Goal: Task Accomplishment & Management: Complete application form

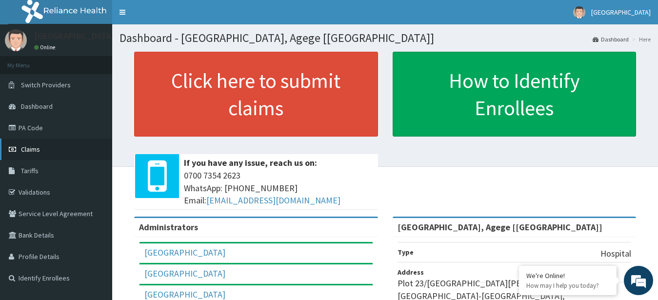
click at [61, 154] on link "Claims" at bounding box center [56, 149] width 112 height 21
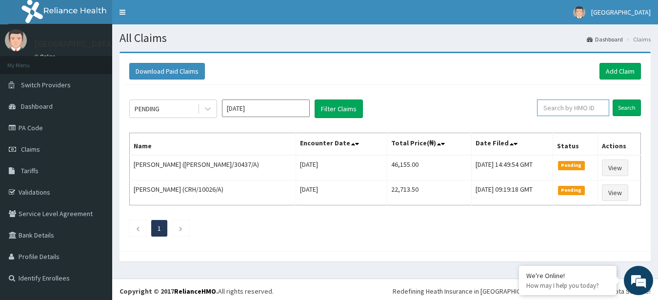
click at [587, 109] on input "text" at bounding box center [573, 108] width 72 height 17
paste input "ENP/11122/A"
type input "ENP/11122/A"
click at [626, 103] on input "Search" at bounding box center [627, 108] width 28 height 17
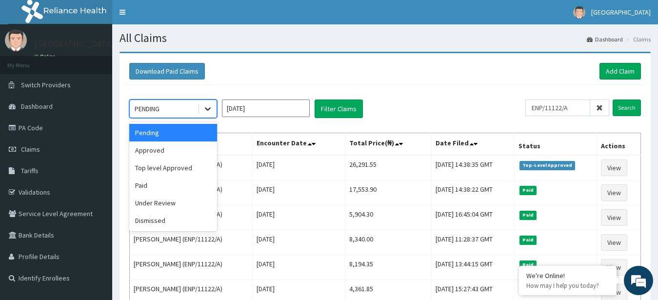
click at [206, 106] on icon at bounding box center [208, 109] width 10 height 10
click at [196, 151] on div "Approved" at bounding box center [173, 151] width 88 height 18
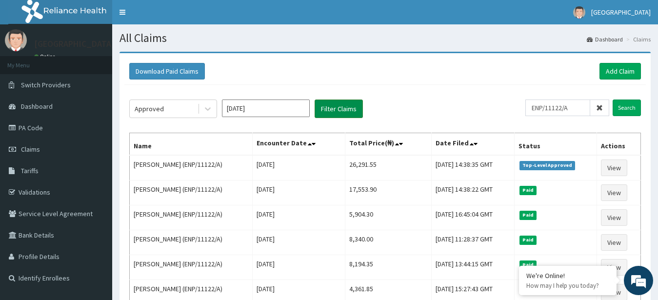
click at [338, 110] on button "Filter Claims" at bounding box center [339, 109] width 48 height 19
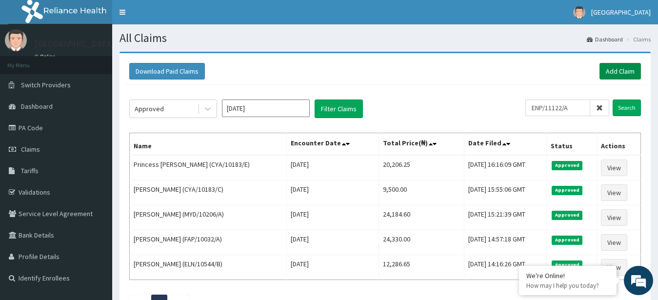
click at [609, 78] on link "Add Claim" at bounding box center [620, 71] width 41 height 17
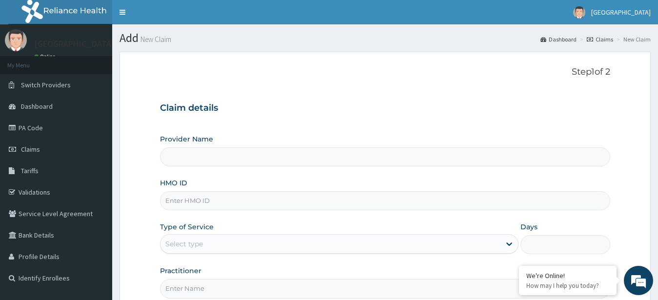
type input "[GEOGRAPHIC_DATA], Agege [[GEOGRAPHIC_DATA]]"
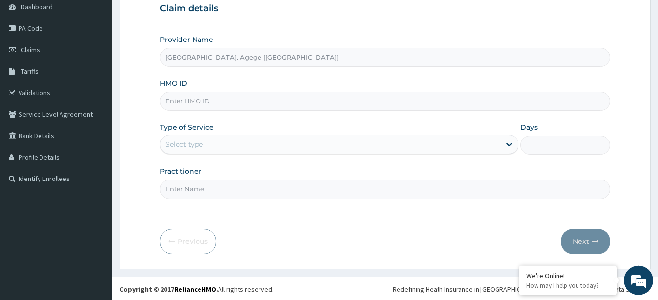
click at [305, 105] on input "HMO ID" at bounding box center [385, 101] width 451 height 19
paste input "CYA/10183/D"
type input "CYA/10183/D"
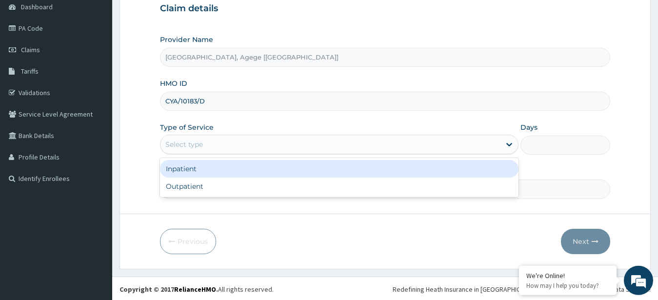
click at [253, 147] on div "Select type" at bounding box center [331, 145] width 341 height 16
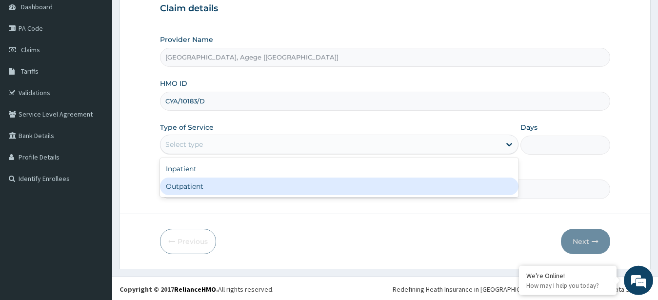
click at [250, 187] on div "Outpatient" at bounding box center [339, 187] width 359 height 18
type input "1"
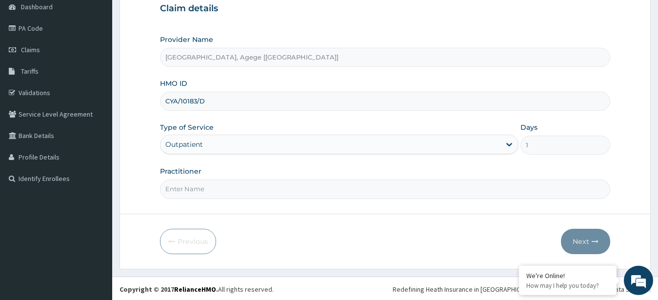
click at [257, 191] on input "Practitioner" at bounding box center [385, 189] width 451 height 19
type input "Dr [PERSON_NAME]"
click at [592, 239] on icon "button" at bounding box center [595, 241] width 7 height 7
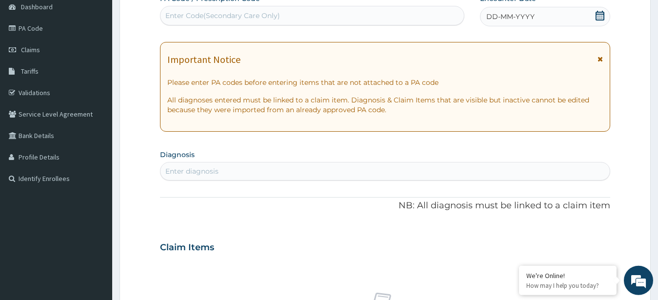
click at [599, 14] on icon at bounding box center [600, 16] width 9 height 10
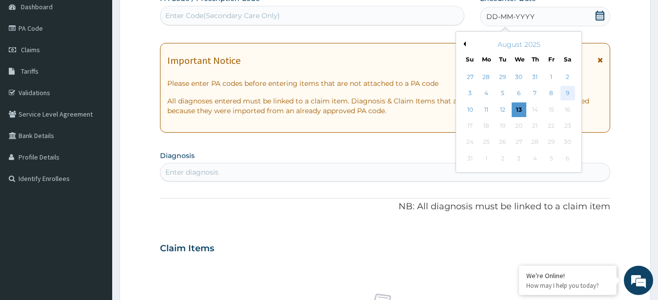
click at [572, 90] on div "9" at bounding box center [567, 93] width 15 height 15
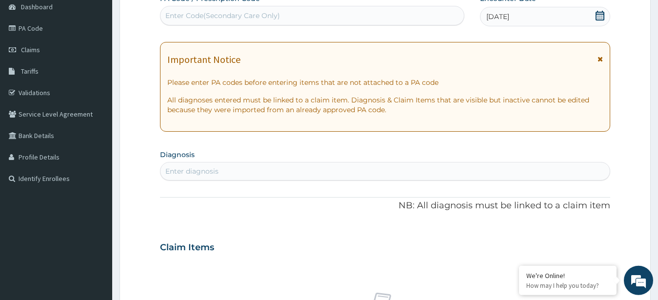
click at [273, 173] on div "Enter diagnosis" at bounding box center [386, 171] width 450 height 16
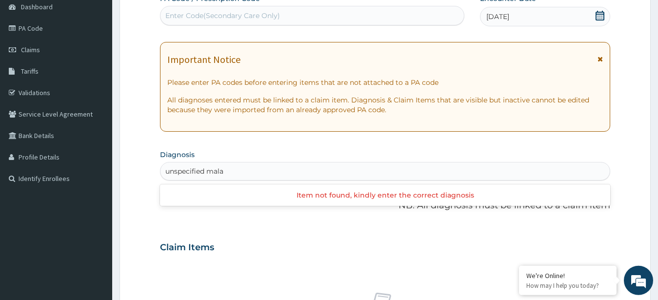
type input "unspecified mala"
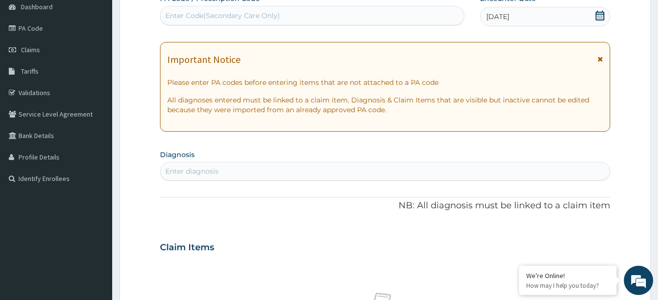
click at [238, 175] on div "Enter diagnosis" at bounding box center [386, 171] width 450 height 16
type input "p"
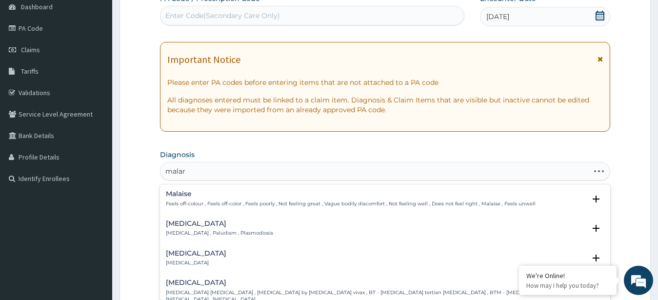
type input "malari"
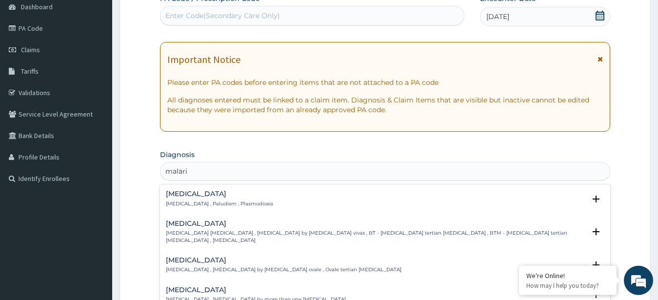
click at [209, 203] on p "[MEDICAL_DATA] , Paludism , Plasmodiosis" at bounding box center [219, 204] width 107 height 7
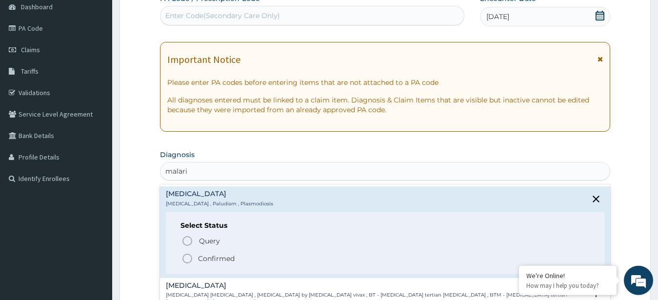
click at [209, 262] on p "Confirmed" at bounding box center [216, 259] width 37 height 10
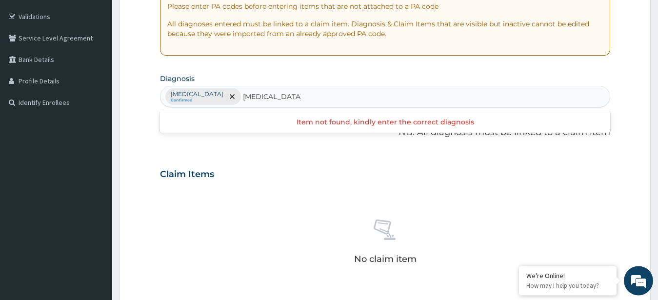
type input "[MEDICAL_DATA] of sk"
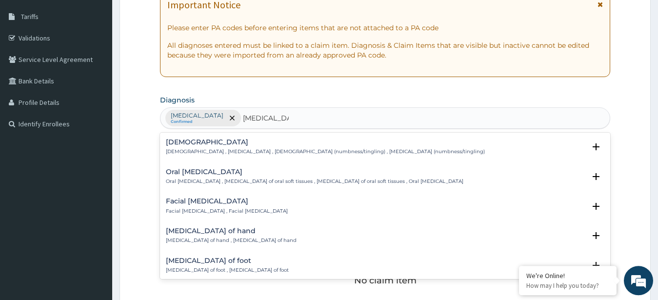
click at [243, 119] on input "[MEDICAL_DATA]" at bounding box center [266, 118] width 46 height 10
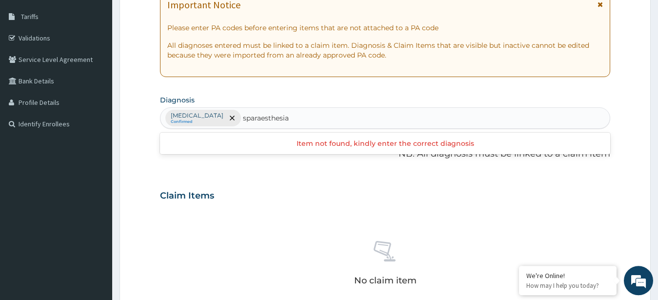
type input "[MEDICAL_DATA]"
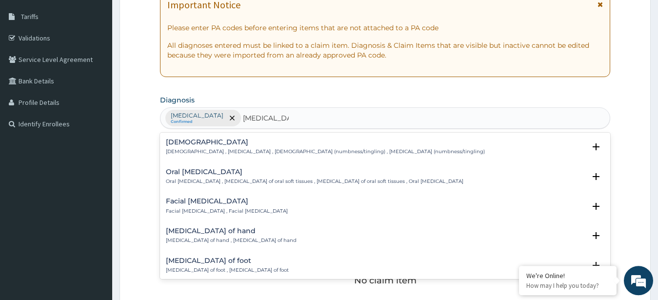
click at [235, 153] on p "[DEMOGRAPHIC_DATA] , [MEDICAL_DATA] , [DEMOGRAPHIC_DATA] (numbness/tingling) , …" at bounding box center [325, 151] width 319 height 7
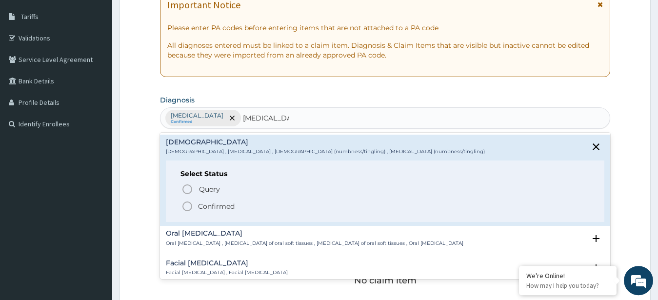
click at [207, 203] on p "Confirmed" at bounding box center [216, 207] width 37 height 10
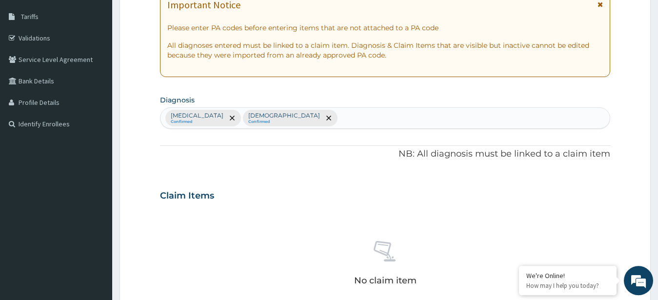
click at [207, 203] on div "Claim Items" at bounding box center [385, 193] width 451 height 25
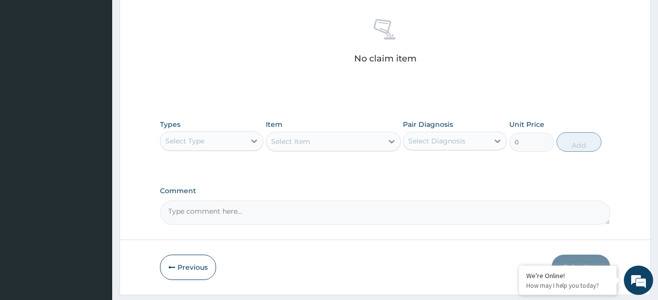
scroll to position [404, 0]
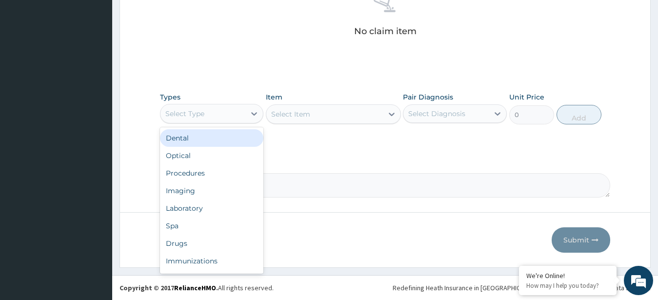
click at [232, 108] on div "Select Type" at bounding box center [203, 114] width 85 height 16
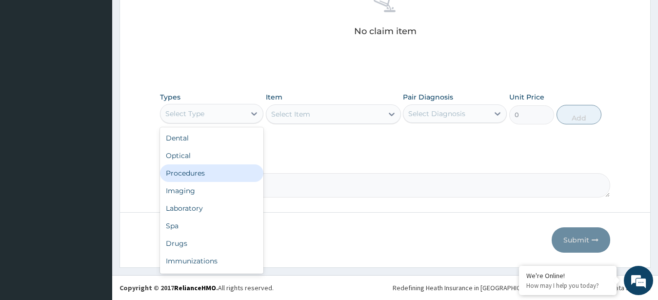
drag, startPoint x: 232, startPoint y: 176, endPoint x: 214, endPoint y: 169, distance: 19.3
click at [214, 169] on div "Procedures" at bounding box center [212, 173] width 104 height 18
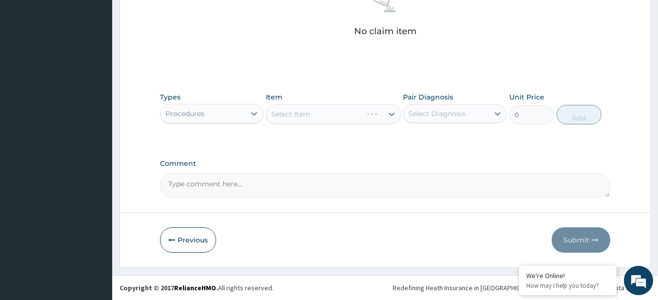
click at [214, 169] on div "Comment" at bounding box center [385, 179] width 451 height 38
click at [296, 119] on div "Select Item" at bounding box center [333, 114] width 135 height 20
click at [341, 109] on div "Select Item" at bounding box center [324, 114] width 117 height 16
type input "g"
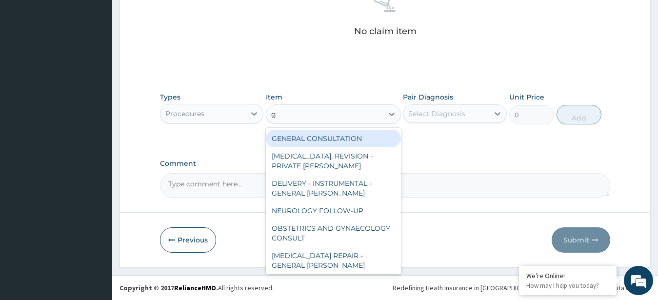
click at [386, 138] on div "GENERAL CONSULTATION" at bounding box center [333, 139] width 135 height 18
type input "3000"
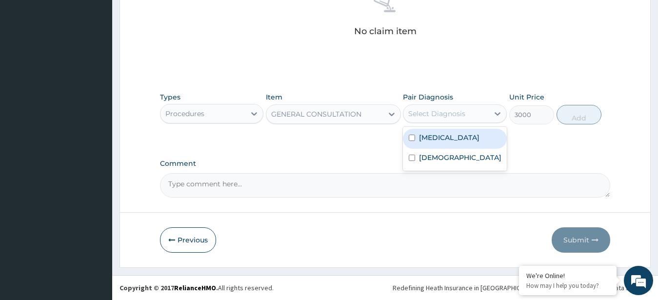
click at [440, 117] on div "Select Diagnosis" at bounding box center [436, 114] width 57 height 10
drag, startPoint x: 436, startPoint y: 143, endPoint x: 437, endPoint y: 153, distance: 10.3
click at [437, 153] on div "[MEDICAL_DATA] [MEDICAL_DATA]" at bounding box center [455, 149] width 104 height 44
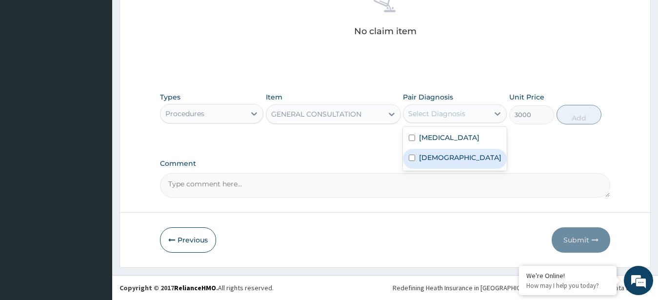
click at [437, 153] on label "[DEMOGRAPHIC_DATA]" at bounding box center [460, 158] width 82 height 10
checkbox input "true"
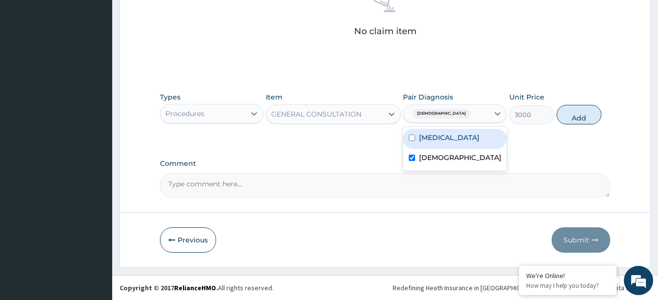
click at [438, 139] on label "[MEDICAL_DATA]" at bounding box center [449, 138] width 61 height 10
checkbox input "true"
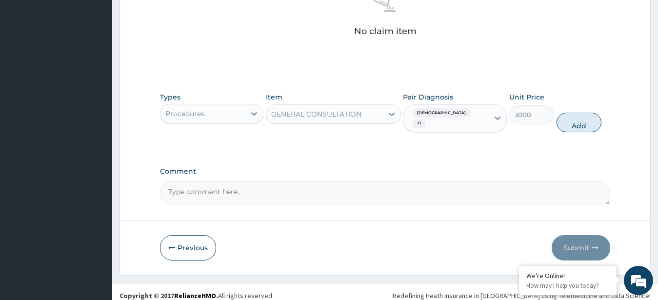
click at [570, 117] on button "Add" at bounding box center [579, 123] width 45 height 20
type input "0"
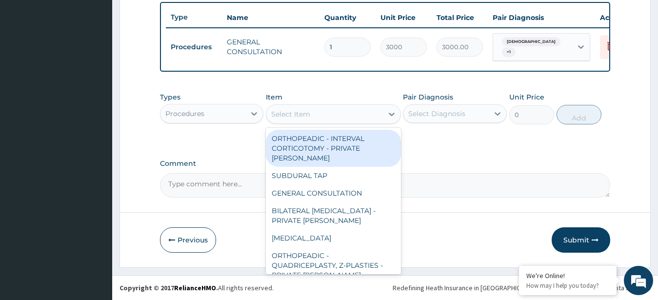
click at [295, 117] on div "Select Item" at bounding box center [290, 114] width 39 height 10
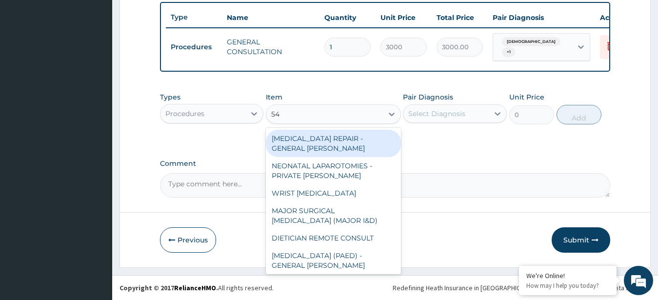
type input "5"
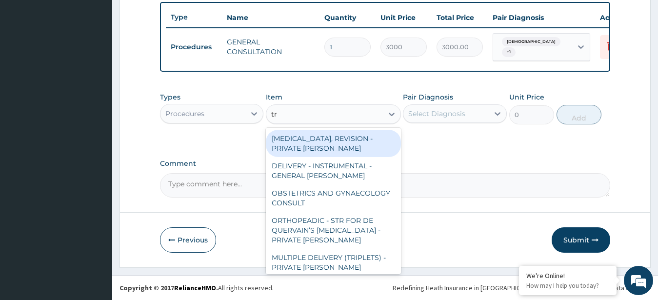
type input "t"
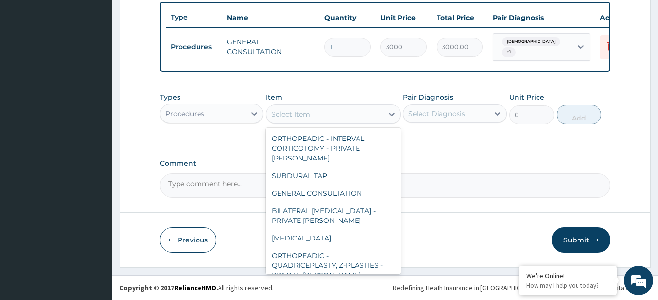
type input "t"
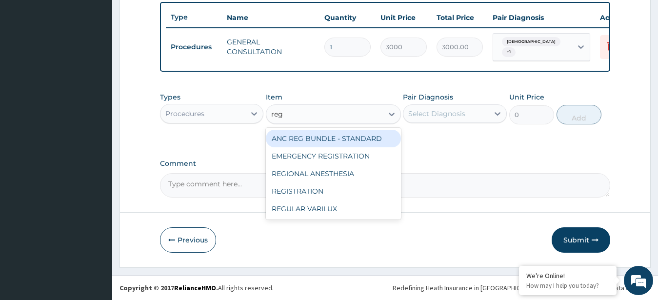
type input "regi"
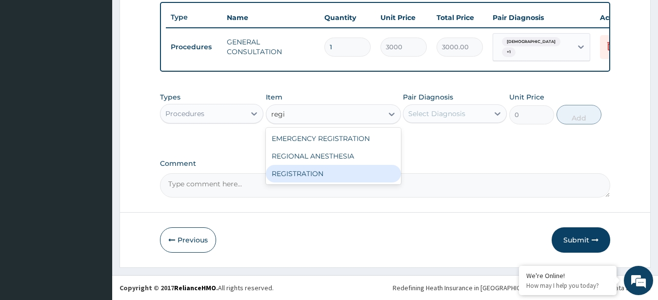
click at [334, 171] on div "REGISTRATION" at bounding box center [333, 174] width 135 height 18
type input "6500"
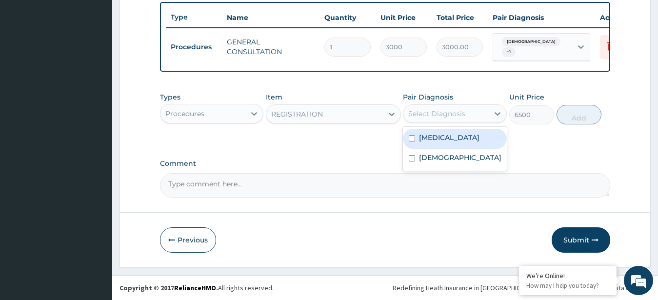
click at [464, 113] on div "Select Diagnosis" at bounding box center [436, 114] width 57 height 10
drag, startPoint x: 460, startPoint y: 143, endPoint x: 457, endPoint y: 155, distance: 11.5
click at [457, 155] on div "[MEDICAL_DATA] [MEDICAL_DATA]" at bounding box center [455, 149] width 104 height 44
drag, startPoint x: 457, startPoint y: 155, endPoint x: 457, endPoint y: 139, distance: 15.6
click at [457, 139] on div "[MEDICAL_DATA] [MEDICAL_DATA]" at bounding box center [455, 149] width 104 height 44
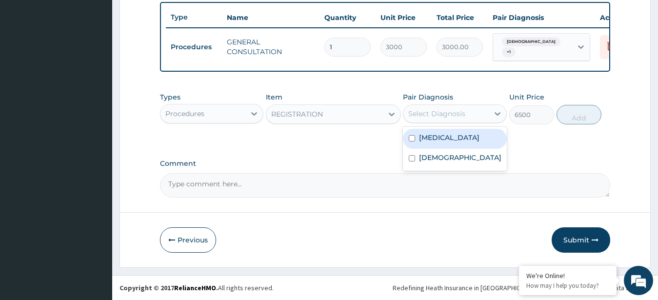
click at [457, 139] on div "[MEDICAL_DATA]" at bounding box center [455, 139] width 104 height 20
checkbox input "true"
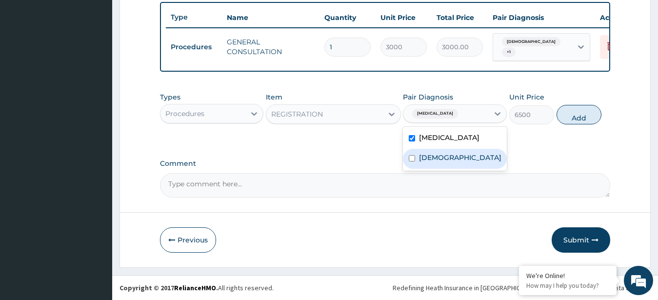
click at [441, 159] on label "[DEMOGRAPHIC_DATA]" at bounding box center [460, 158] width 82 height 10
checkbox input "true"
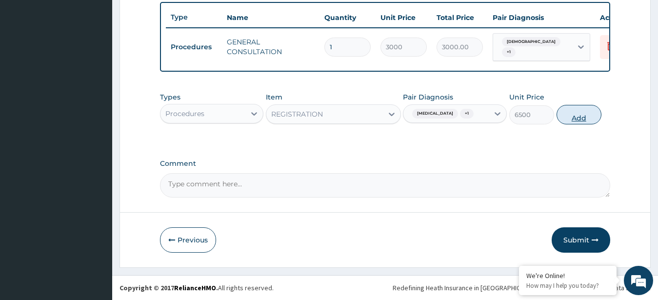
click at [575, 115] on button "Add" at bounding box center [579, 115] width 45 height 20
type input "0"
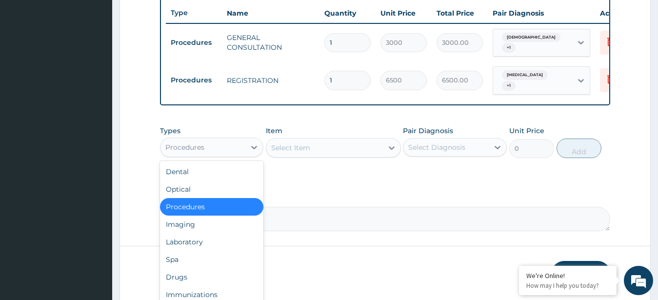
click at [207, 152] on div "Procedures" at bounding box center [203, 148] width 85 height 16
click at [206, 245] on div "Laboratory" at bounding box center [212, 242] width 104 height 18
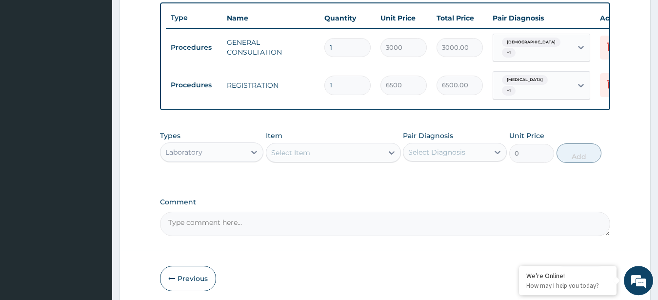
scroll to position [362, 0]
click at [334, 149] on div "Select Item" at bounding box center [324, 152] width 117 height 16
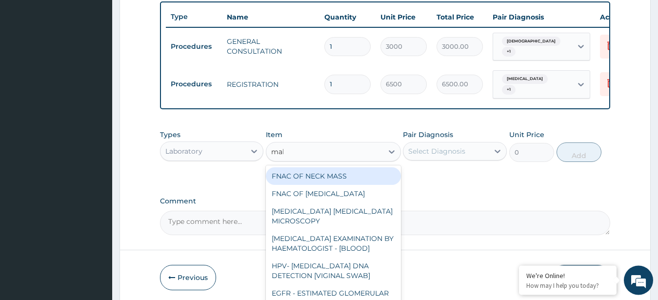
type input "mala"
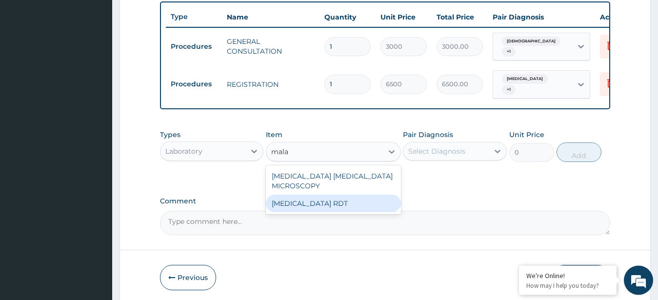
click at [319, 195] on div "[MEDICAL_DATA] RDT" at bounding box center [333, 204] width 135 height 18
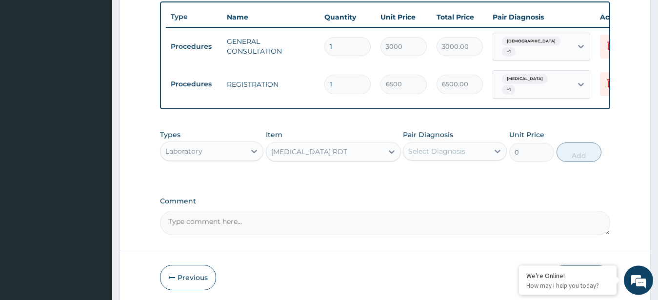
type input "3000"
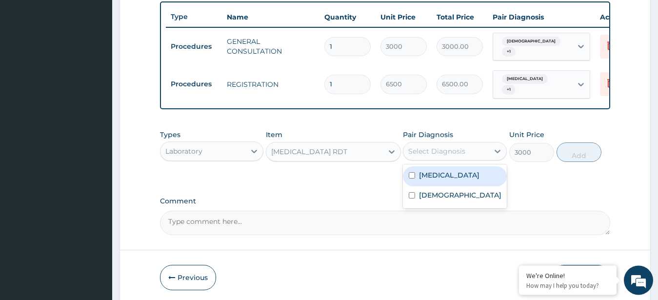
click at [445, 152] on div "Select Diagnosis" at bounding box center [436, 151] width 57 height 10
click at [450, 176] on div "[MEDICAL_DATA]" at bounding box center [455, 176] width 104 height 20
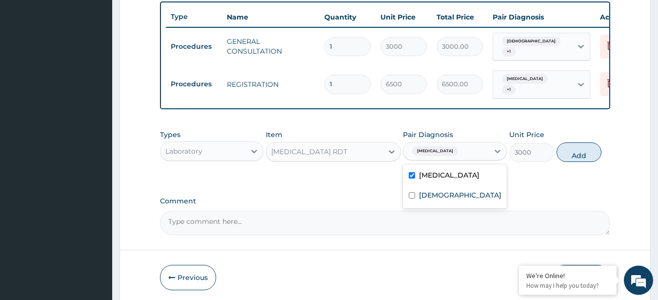
checkbox input "true"
click at [446, 200] on label "[DEMOGRAPHIC_DATA]" at bounding box center [460, 195] width 82 height 10
checkbox input "true"
click at [577, 159] on button "Add" at bounding box center [579, 152] width 45 height 20
type input "0"
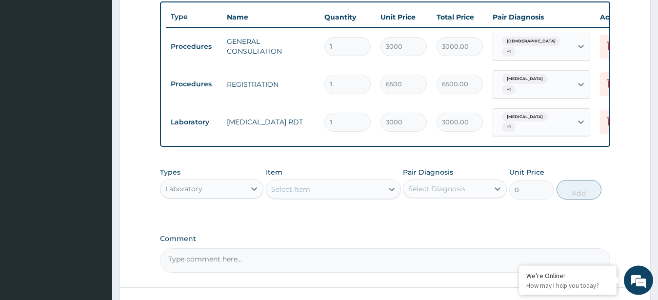
scroll to position [433, 0]
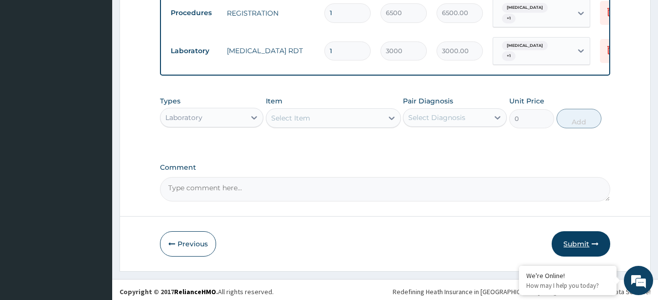
click at [585, 240] on button "Submit" at bounding box center [581, 243] width 59 height 25
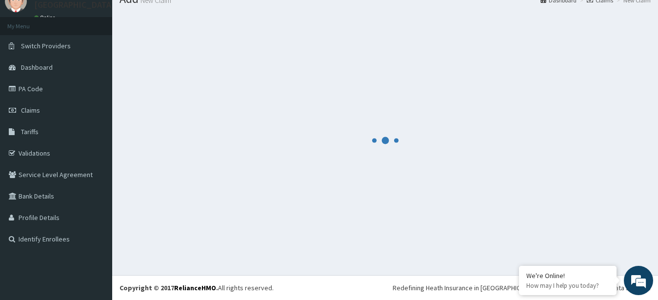
scroll to position [39, 0]
